Goal: Obtain resource: Obtain resource

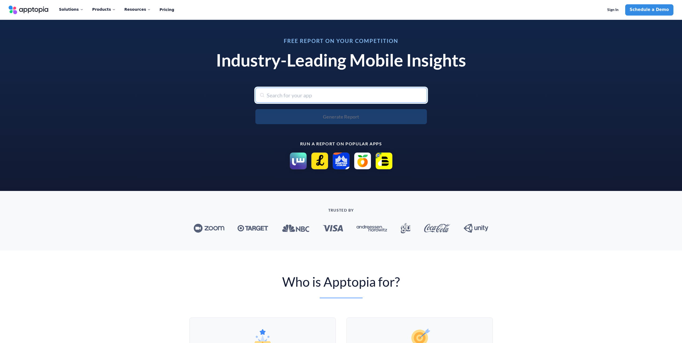
click at [284, 101] on input "text" at bounding box center [340, 95] width 171 height 15
type input "shopee"
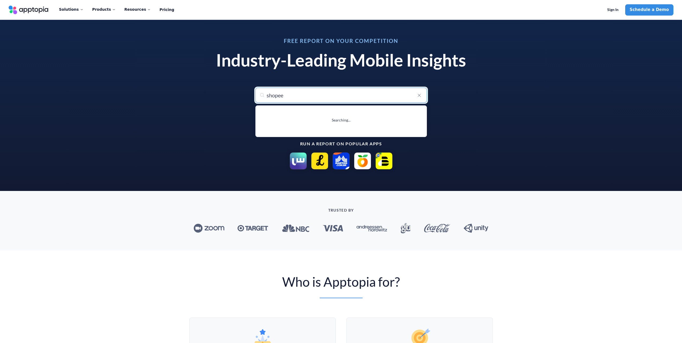
type input "shopee: Compre de Tudo Online"
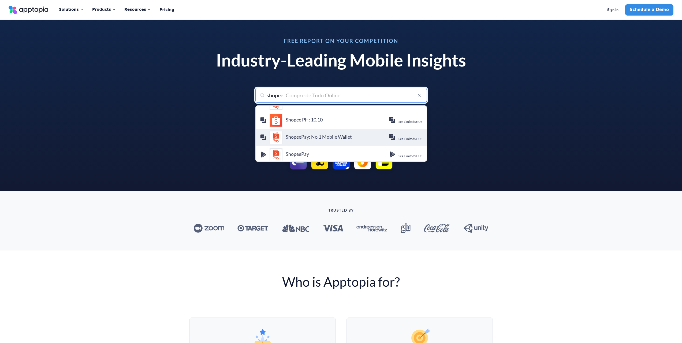
scroll to position [120, 0]
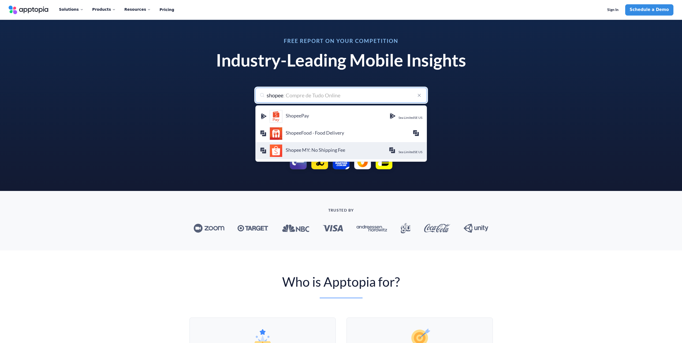
click at [316, 155] on div "Shopee MY: No Shipping Fee SHOPEE [GEOGRAPHIC_DATA] PRIVATE LIMITED Sea Limited…" at bounding box center [341, 150] width 162 height 13
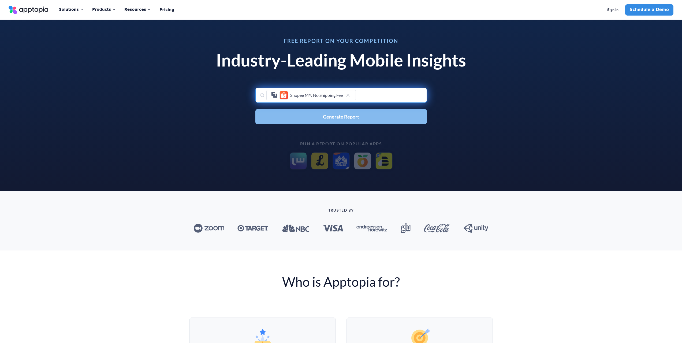
click at [323, 119] on span "Generate Report" at bounding box center [341, 116] width 36 height 5
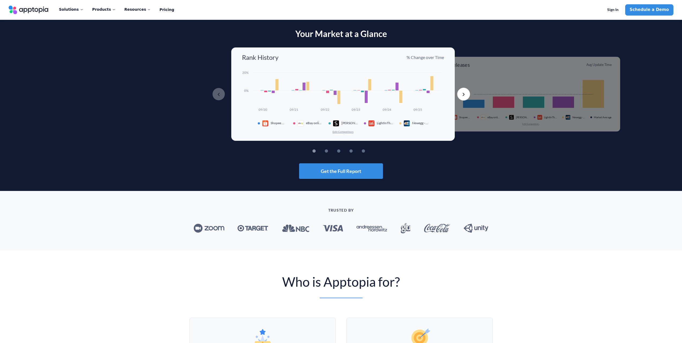
click at [276, 85] on rect at bounding box center [276, 85] width 3 height 12
click at [416, 123] on span "Newegg - Tech Shopping Online" at bounding box center [420, 123] width 16 height 4
click at [415, 129] on div "Created with Highcharts 10.3.3 09/20 09/21 09/22 09/23 09/24 09/25 0% 20% Shope…" at bounding box center [343, 102] width 202 height 64
click at [459, 92] on button "Next" at bounding box center [463, 94] width 13 height 13
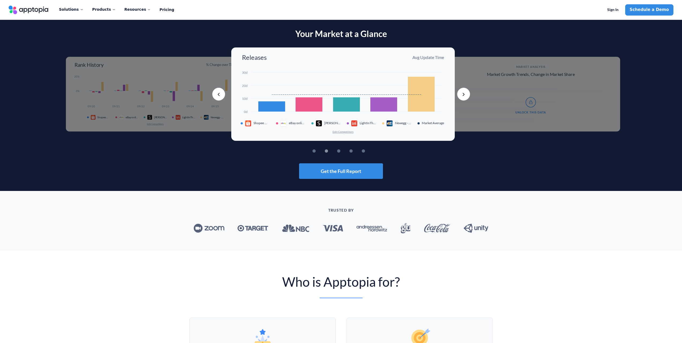
click at [461, 93] on button "Next" at bounding box center [463, 94] width 13 height 13
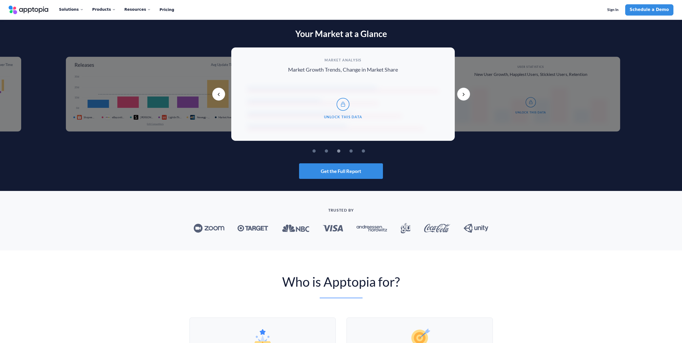
click at [221, 194] on div "TRUSTED BY" at bounding box center [341, 220] width 682 height 59
